Goal: Task Accomplishment & Management: Manage account settings

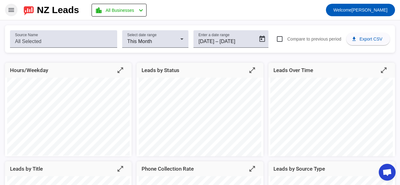
click at [10, 6] on span at bounding box center [11, 9] width 15 height 15
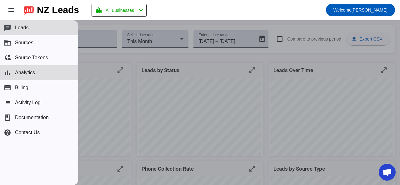
click at [25, 26] on span "Leads" at bounding box center [22, 28] width 14 height 6
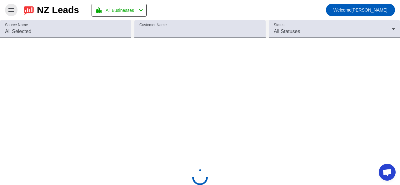
click at [8, 8] on mat-icon "menu" at bounding box center [10, 9] width 7 height 7
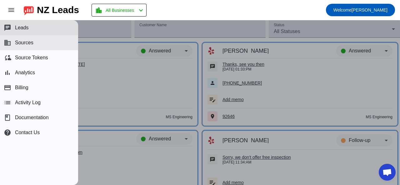
click at [19, 42] on span "Sources" at bounding box center [24, 43] width 18 height 6
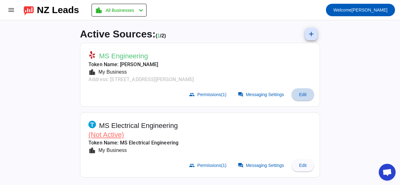
click at [301, 96] on span "Edit" at bounding box center [302, 94] width 7 height 5
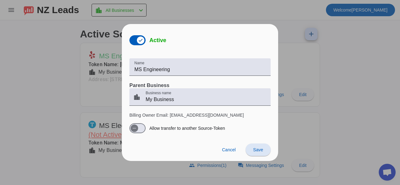
click at [260, 150] on span "Save" at bounding box center [258, 149] width 10 height 5
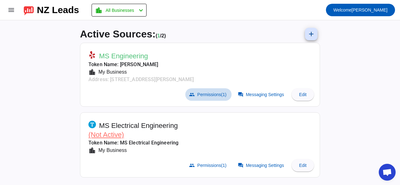
click at [214, 94] on span "Permissions (1)" at bounding box center [211, 94] width 29 height 5
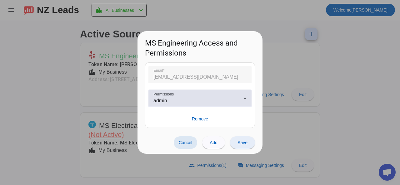
click at [252, 148] on span at bounding box center [242, 142] width 25 height 15
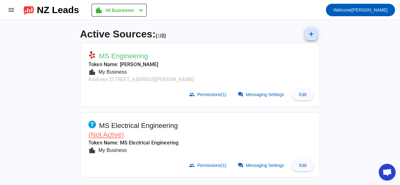
click at [133, 57] on span "MS Engineering" at bounding box center [123, 56] width 49 height 9
click at [264, 61] on mat-card-header "MS Engineering Token Name: [PERSON_NAME] location_city My Business Address: [ST…" at bounding box center [199, 66] width 233 height 40
drag, startPoint x: 264, startPoint y: 61, endPoint x: 261, endPoint y: 92, distance: 31.7
click at [264, 61] on mat-card-header "MS Engineering Token Name: [PERSON_NAME] location_city My Business Address: [ST…" at bounding box center [199, 66] width 233 height 40
click at [263, 94] on span "Messaging Settings" at bounding box center [265, 94] width 38 height 5
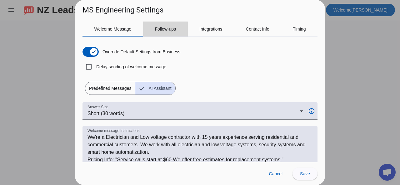
click at [158, 30] on span "Follow-ups" at bounding box center [165, 29] width 21 height 4
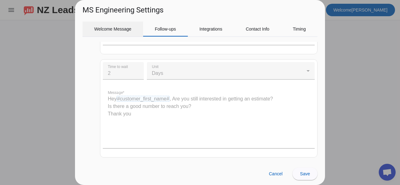
scroll to position [312, 0]
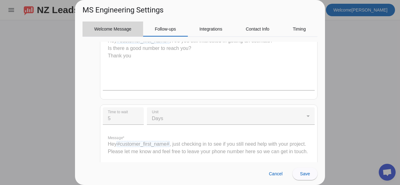
click at [114, 29] on span "Welcome Message" at bounding box center [112, 29] width 37 height 4
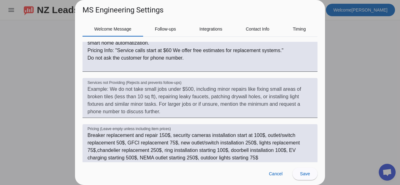
scroll to position [140, 0]
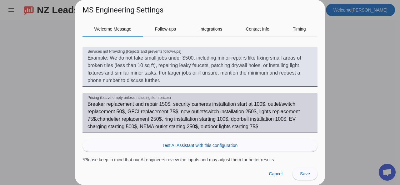
click at [160, 102] on textarea "Breaker replacement and repair 150$, security cameras installation start at 100…" at bounding box center [199, 116] width 225 height 30
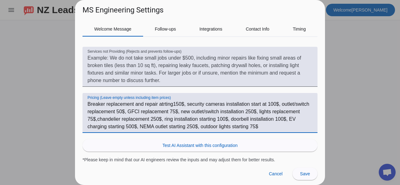
click at [162, 107] on textarea "Breaker replacement and repair atrting150$, security cameras installation start…" at bounding box center [199, 116] width 225 height 30
click at [159, 102] on textarea "Breaker replacement and repair atrting150$, security cameras installation start…" at bounding box center [199, 116] width 225 height 30
click at [160, 103] on textarea "Breaker replacement and repair atrting150$, security cameras installation start…" at bounding box center [199, 116] width 225 height 30
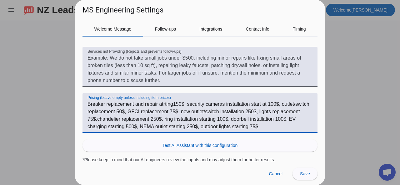
drag, startPoint x: 173, startPoint y: 103, endPoint x: 159, endPoint y: 104, distance: 14.4
click at [159, 104] on textarea "Breaker replacement and repair atrting150$, security cameras installation start…" at bounding box center [199, 116] width 225 height 30
drag, startPoint x: 264, startPoint y: 103, endPoint x: 253, endPoint y: 104, distance: 10.3
click at [253, 104] on textarea "Breaker replacement and repair starting150$, security cameras installation star…" at bounding box center [199, 116] width 225 height 30
drag, startPoint x: 175, startPoint y: 102, endPoint x: 159, endPoint y: 102, distance: 15.6
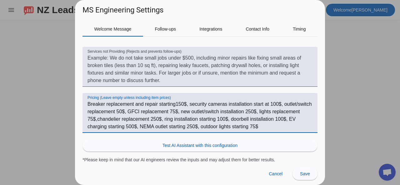
click at [159, 102] on textarea "Breaker replacement and repair starting150$, security cameras installation star…" at bounding box center [199, 116] width 225 height 30
paste textarea "at"
click at [145, 110] on textarea "Breaker replacement and repair start at150$, security cameras installation star…" at bounding box center [199, 116] width 225 height 30
paste textarea "start at"
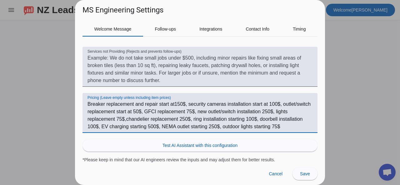
click at [214, 111] on textarea "Breaker replacement and repair start at150$, security cameras installation star…" at bounding box center [199, 116] width 225 height 30
paste textarea "start at"
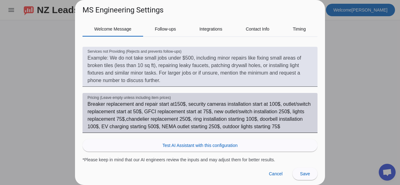
click at [86, 118] on div "Pricing (Leave empty unless including item prices) Breaker replacement and repa…" at bounding box center [199, 113] width 235 height 40
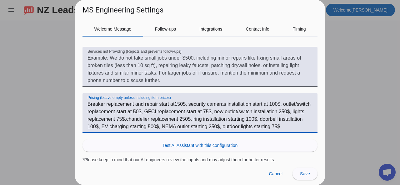
click at [88, 119] on textarea "Breaker replacement and repair start at150$, security cameras installation star…" at bounding box center [199, 116] width 225 height 30
paste textarea "start at"
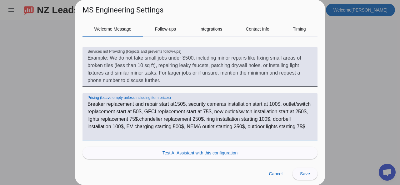
click at [158, 119] on textarea "Breaker replacement and repair start at150$, security cameras installation star…" at bounding box center [199, 119] width 225 height 37
paste textarea "start at"
click at [159, 118] on textarea "Breaker replacement and repair start at150$, security cameras installation star…" at bounding box center [199, 119] width 225 height 37
click at [239, 119] on textarea "Breaker replacement and repair start at150$, security cameras installation star…" at bounding box center [199, 119] width 225 height 37
paste textarea "start at"
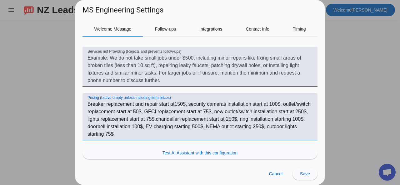
drag, startPoint x: 104, startPoint y: 125, endPoint x: 87, endPoint y: 127, distance: 16.3
click at [87, 127] on textarea "Breaker replacement and repair start at150$, security cameras installation star…" at bounding box center [199, 119] width 225 height 37
paste textarea "at"
click at [163, 126] on textarea "Breaker replacement and repair start at150$, security cameras installation star…" at bounding box center [199, 119] width 225 height 37
paste textarea "start at"
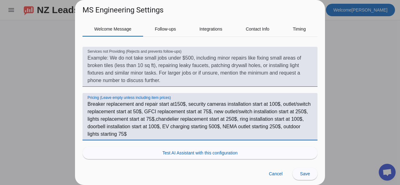
click at [239, 126] on textarea "Breaker replacement and repair start at150$, security cameras installation star…" at bounding box center [199, 119] width 225 height 37
drag, startPoint x: 238, startPoint y: 126, endPoint x: 222, endPoint y: 126, distance: 15.9
click at [222, 126] on textarea "Breaker replacement and repair start at150$, security cameras installation star…" at bounding box center [199, 119] width 225 height 37
paste textarea "at"
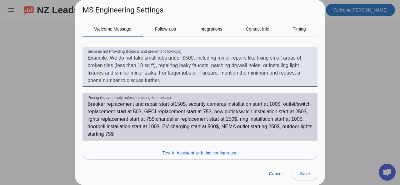
drag, startPoint x: 309, startPoint y: 128, endPoint x: 305, endPoint y: 126, distance: 4.3
click at [308, 128] on div "Pricing (Leave empty unless including item prices) Breaker replacement and repa…" at bounding box center [199, 116] width 235 height 47
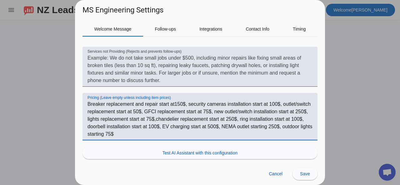
click at [303, 125] on textarea "Breaker replacement and repair start at150$, security cameras installation star…" at bounding box center [199, 119] width 225 height 37
paste textarea "start at"
click at [167, 132] on textarea "Breaker replacement and repair start at150$, security cameras installation star…" at bounding box center [199, 119] width 225 height 37
drag, startPoint x: 165, startPoint y: 133, endPoint x: 150, endPoint y: 134, distance: 15.0
click at [150, 134] on textarea "Breaker replacement and repair start at150$, security cameras installation star…" at bounding box center [199, 119] width 225 height 37
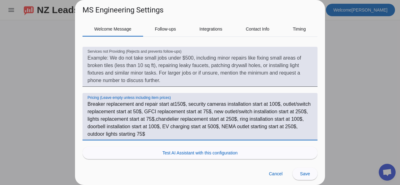
paste textarea "at"
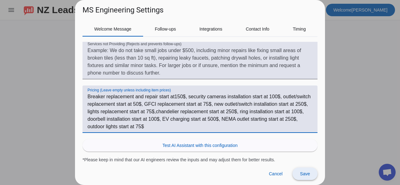
type textarea "Breaker replacement and repair start at150$, security cameras installation star…"
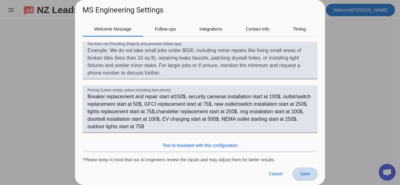
click at [311, 175] on span at bounding box center [304, 173] width 25 height 15
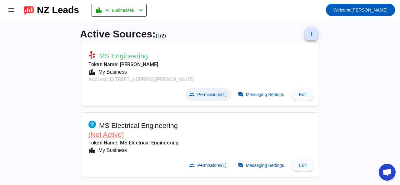
click at [215, 91] on span at bounding box center [208, 94] width 46 height 12
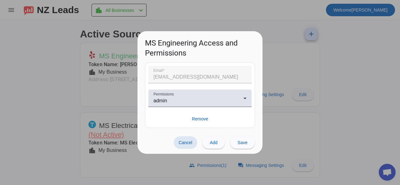
drag, startPoint x: 355, startPoint y: 75, endPoint x: 343, endPoint y: 73, distance: 12.0
click at [354, 75] on div at bounding box center [200, 92] width 400 height 185
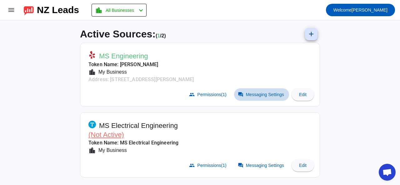
click at [271, 95] on span "Messaging Settings" at bounding box center [265, 94] width 38 height 5
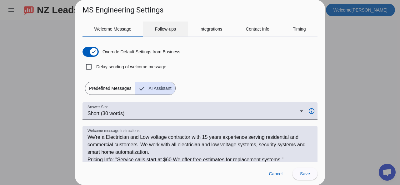
click at [171, 30] on span "Follow-ups" at bounding box center [165, 29] width 21 height 4
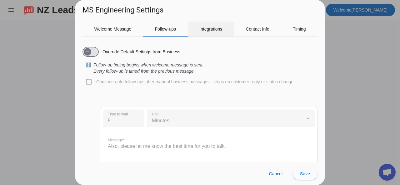
click at [209, 32] on span "Integrations" at bounding box center [210, 29] width 23 height 15
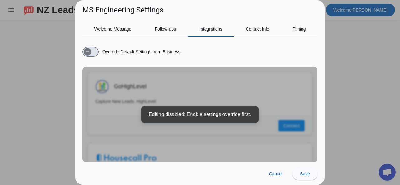
click at [274, 96] on div "Override Default Settings from Business GoHighLevel Capture New Leads. HighLeve…" at bounding box center [199, 102] width 235 height 121
click at [95, 53] on span "button" at bounding box center [90, 52] width 16 height 10
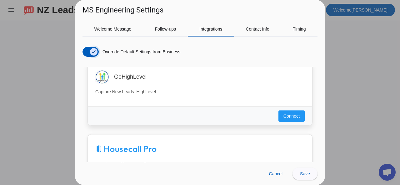
scroll to position [0, 0]
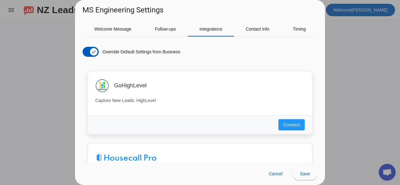
drag, startPoint x: 151, startPoint y: 86, endPoint x: 113, endPoint y: 87, distance: 38.7
click at [113, 87] on div "GoHighLevel" at bounding box center [199, 86] width 209 height 14
copy h3 "GoHighLevel"
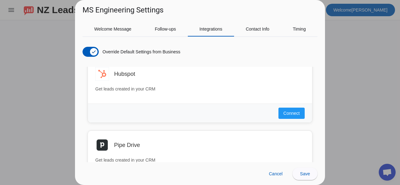
scroll to position [156, 0]
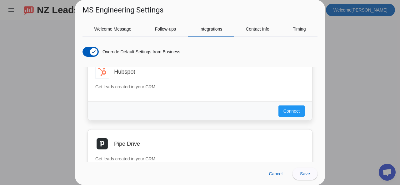
drag, startPoint x: 136, startPoint y: 71, endPoint x: 132, endPoint y: 73, distance: 4.1
click at [135, 71] on div "Hubspot" at bounding box center [209, 72] width 190 height 6
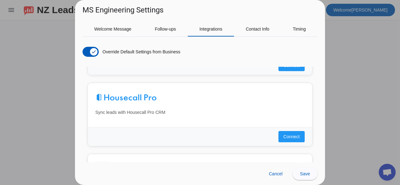
scroll to position [53, 0]
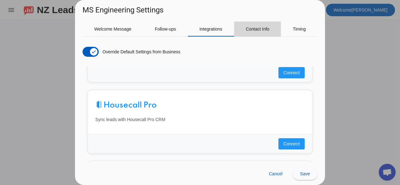
click at [254, 30] on span "Contact Info" at bounding box center [257, 29] width 24 height 4
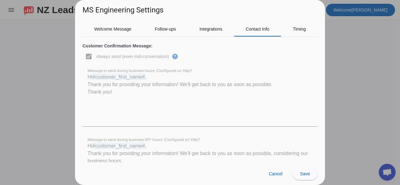
scroll to position [101, 0]
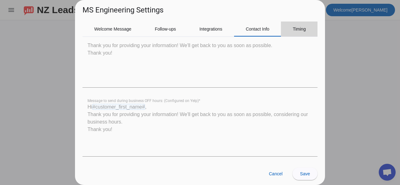
click at [299, 31] on span "Timing" at bounding box center [299, 29] width 13 height 4
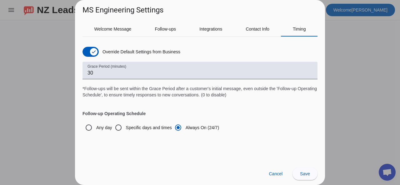
scroll to position [0, 0]
click at [111, 33] on span "Welcome Message" at bounding box center [112, 29] width 37 height 15
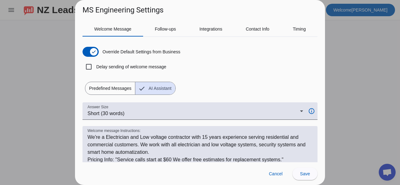
drag, startPoint x: 205, startPoint y: 69, endPoint x: 202, endPoint y: 75, distance: 6.3
click at [202, 75] on div "Override Default Settings from Business Delay sending of welcome message Predef…" at bounding box center [199, 68] width 235 height 53
click at [217, 71] on div "Override Default Settings from Business Delay sending of welcome message Predef…" at bounding box center [199, 68] width 235 height 53
click at [210, 26] on span "Integrations" at bounding box center [210, 29] width 23 height 15
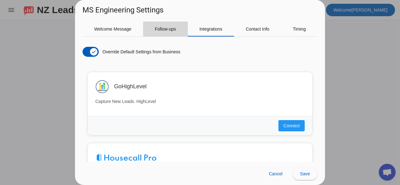
click at [160, 30] on span "Follow-ups" at bounding box center [165, 29] width 21 height 4
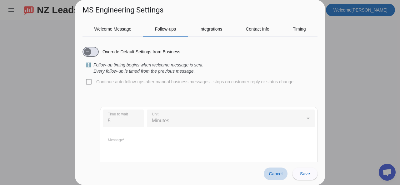
click at [275, 173] on span "Cancel" at bounding box center [275, 173] width 14 height 5
